Goal: Task Accomplishment & Management: Manage account settings

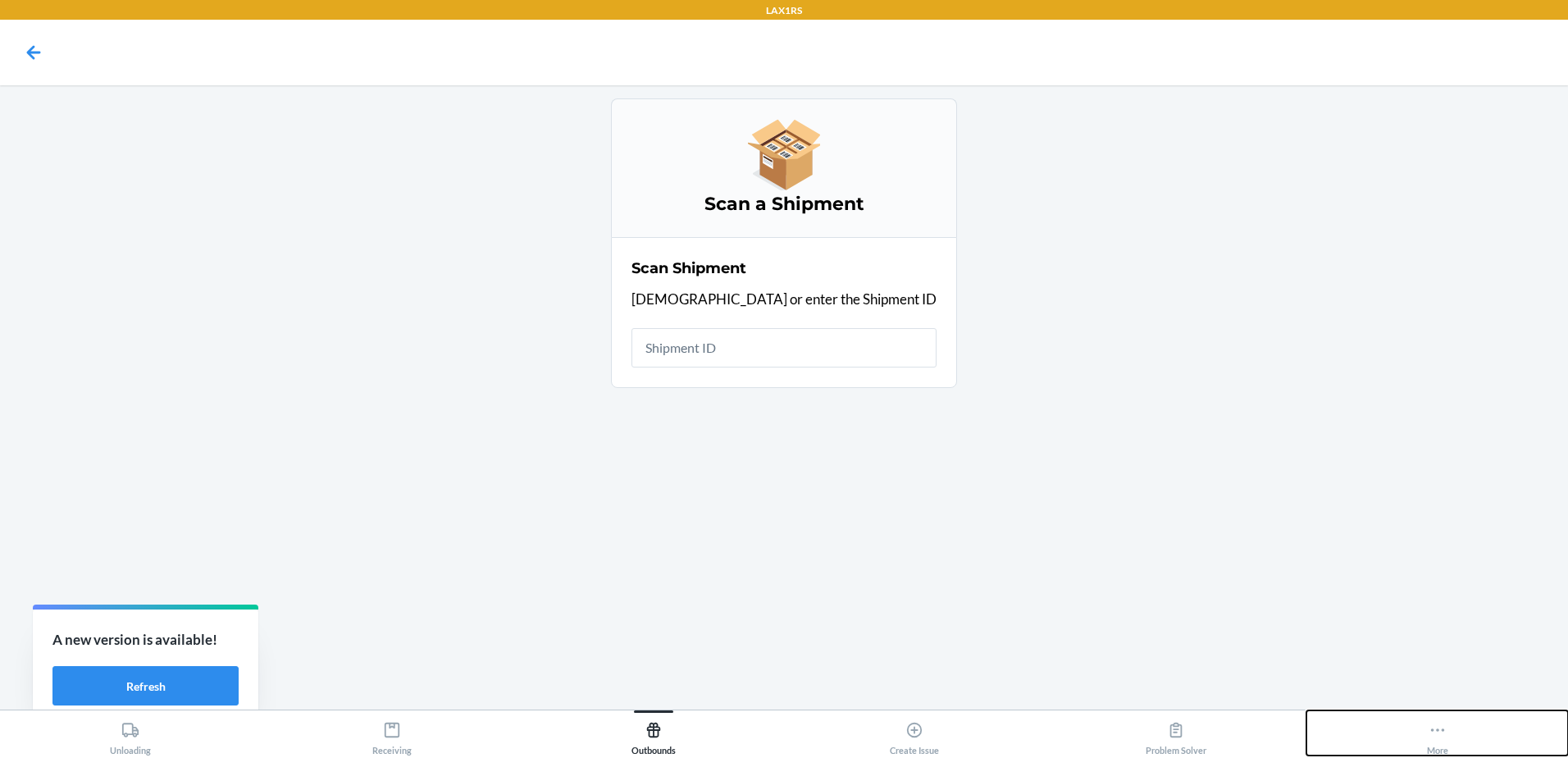
click at [778, 739] on div "More" at bounding box center [1438, 735] width 21 height 41
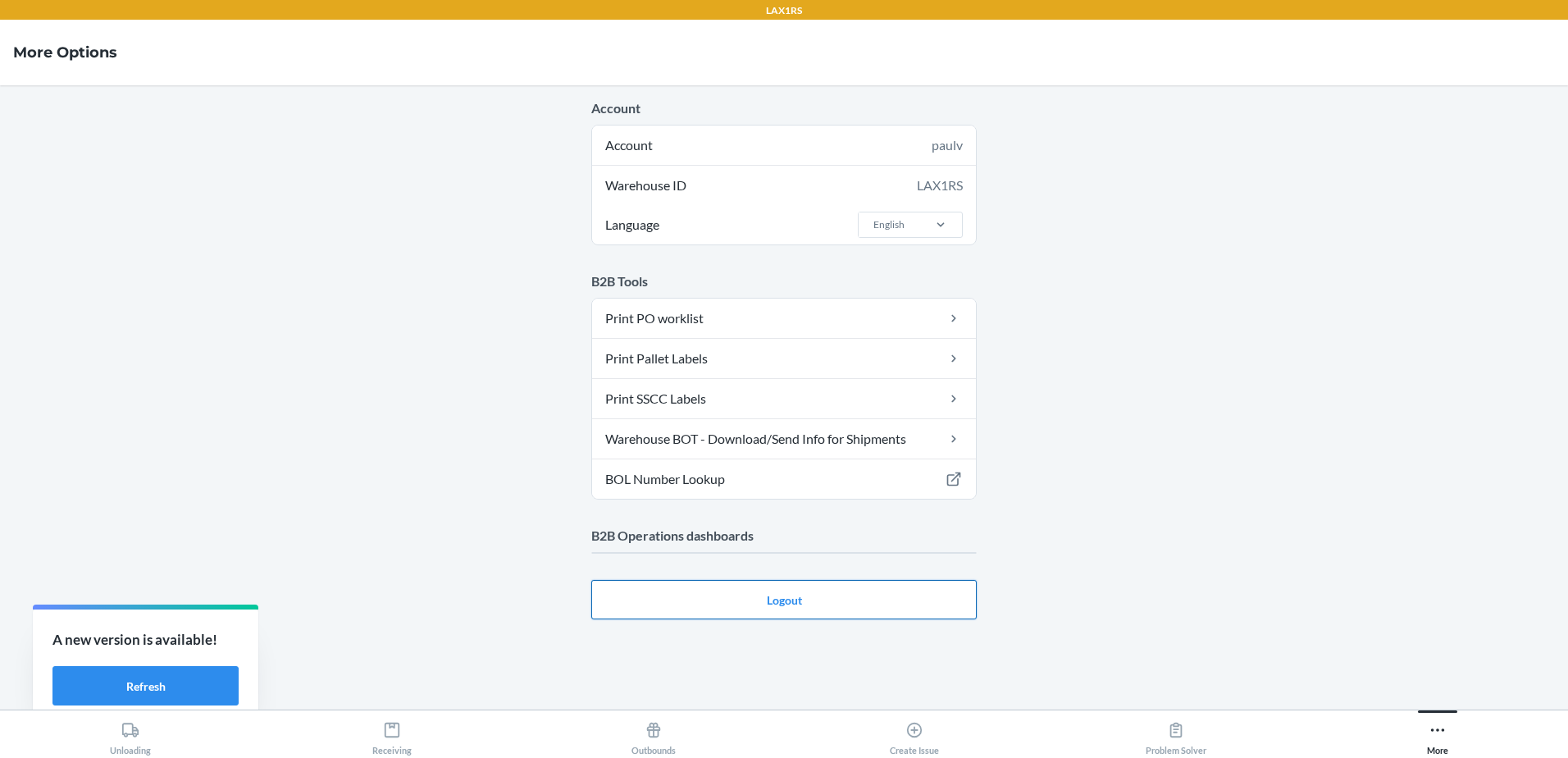
click at [778, 600] on button "Logout" at bounding box center [784, 600] width 386 height 40
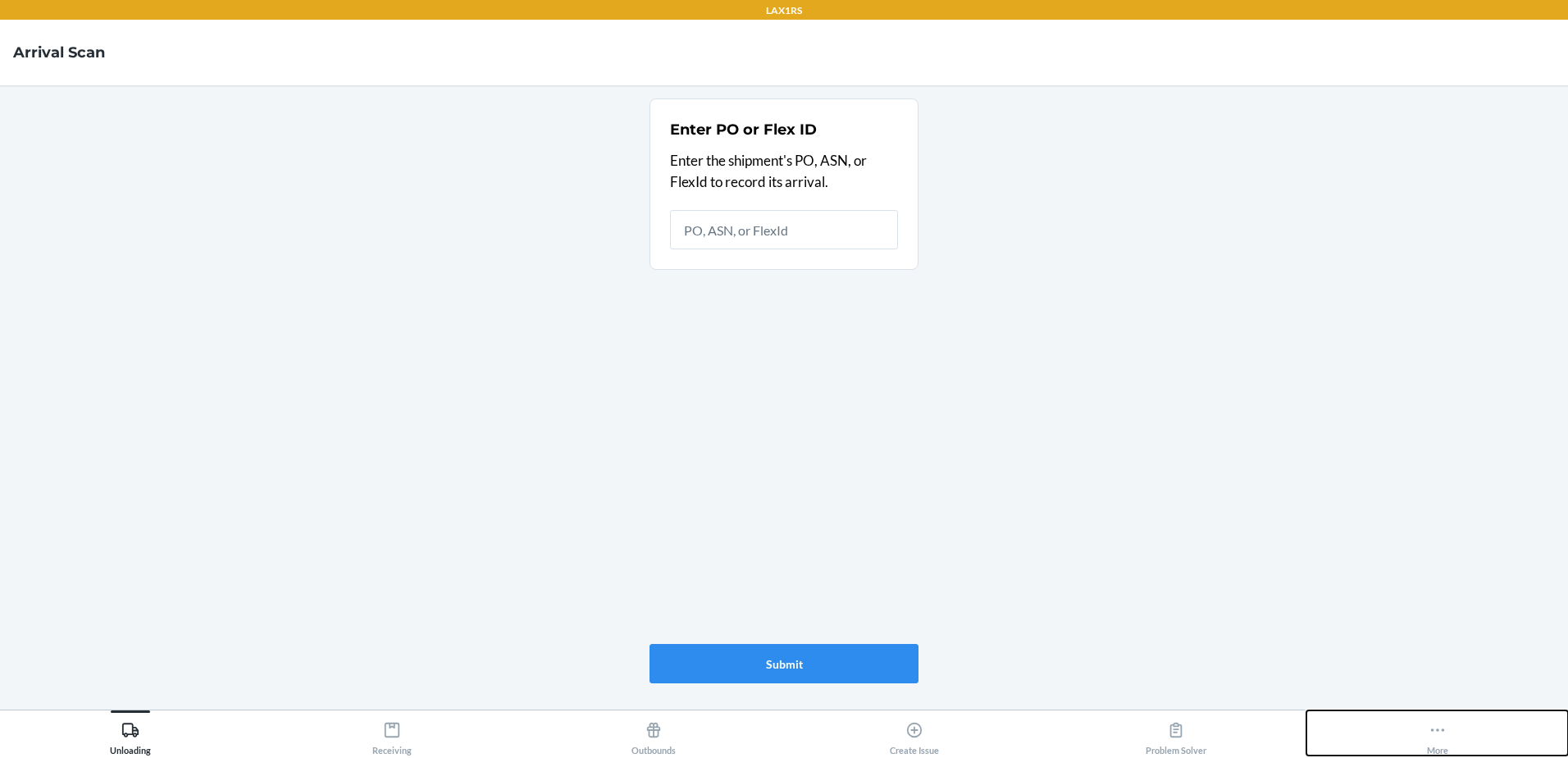
click at [1437, 729] on icon at bounding box center [1437, 730] width 14 height 3
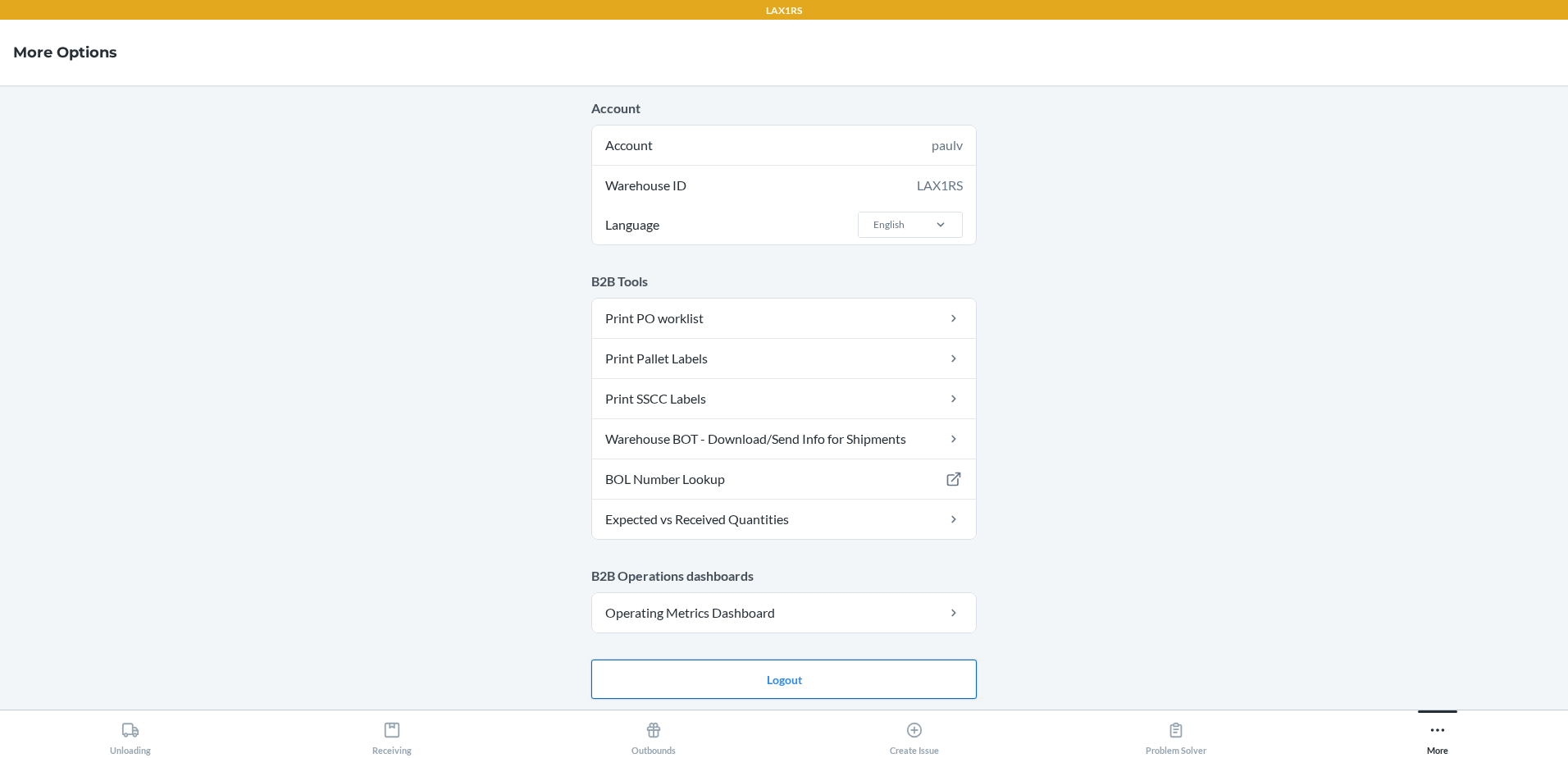
click at [754, 678] on button "Logout" at bounding box center [784, 679] width 386 height 40
